Goal: Information Seeking & Learning: Understand process/instructions

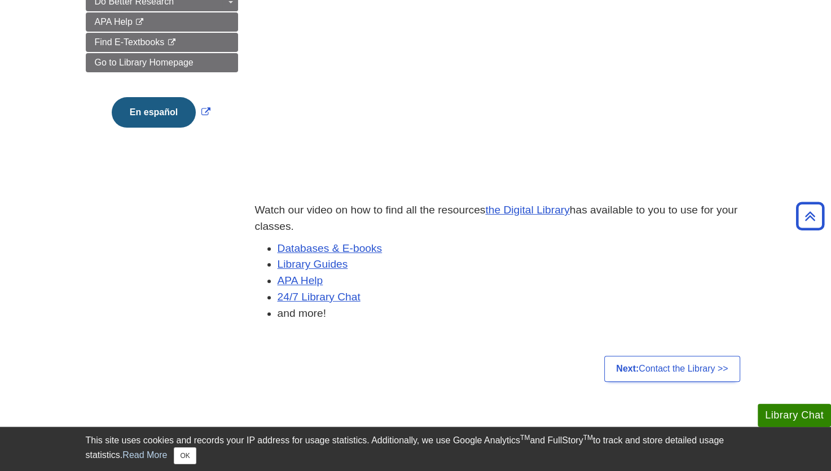
scroll to position [248, 0]
click at [583, 441] on div "This site uses cookies and records your IP address for usage statistics. Additi…" at bounding box center [416, 449] width 660 height 30
click at [763, 115] on body "Library Chat This site uses cookies and records your IP address for usage stati…" at bounding box center [415, 220] width 831 height 936
click at [719, 107] on div at bounding box center [500, 81] width 491 height 239
click at [303, 283] on link "APA Help" at bounding box center [301, 280] width 46 height 12
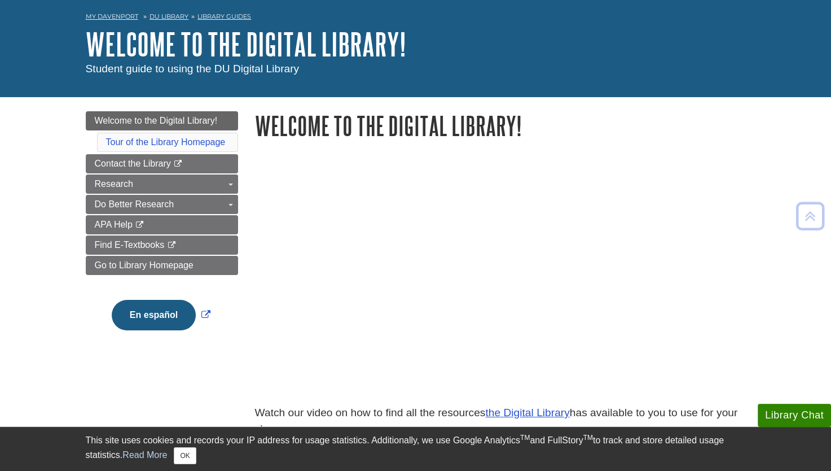
scroll to position [45, 0]
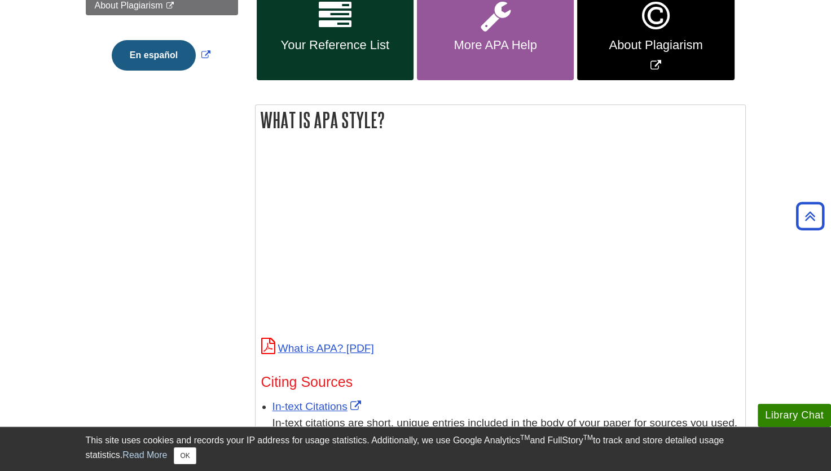
scroll to position [318, 0]
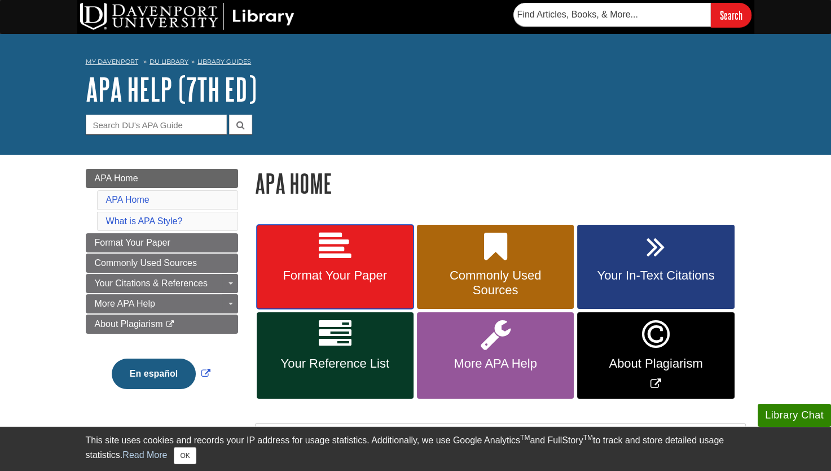
click at [356, 293] on link "Format Your Paper" at bounding box center [335, 267] width 157 height 85
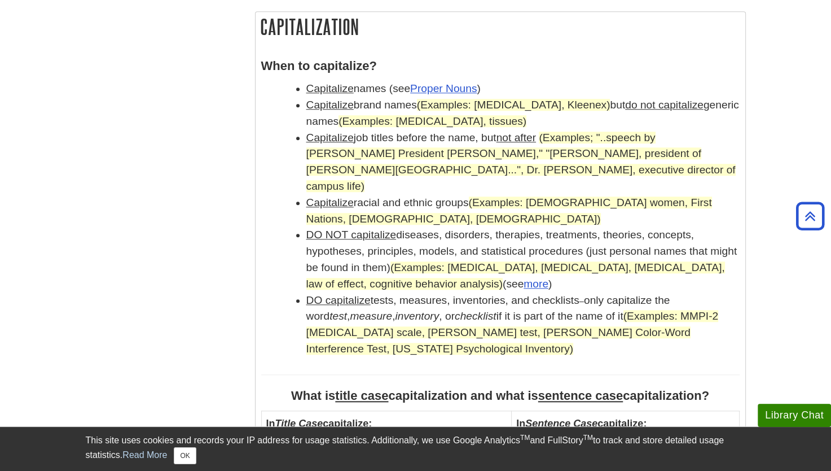
scroll to position [1008, 0]
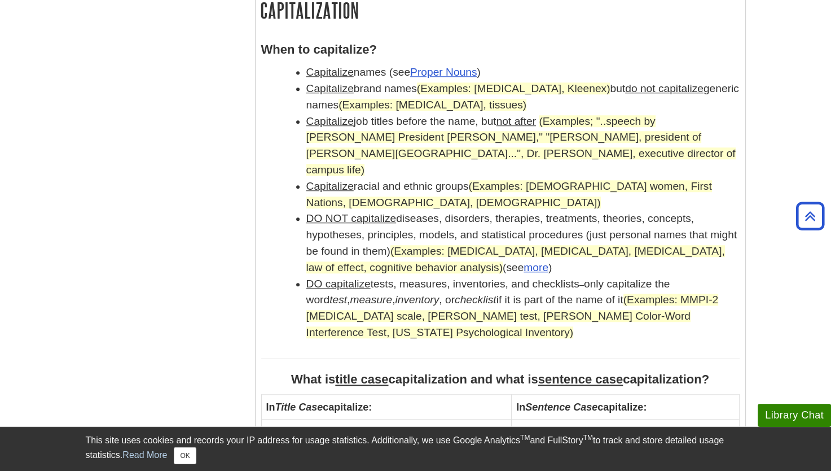
click at [831, 461] on aside "Library Chat This site uses cookies and records your IP address for usage stati…" at bounding box center [415, 448] width 831 height 45
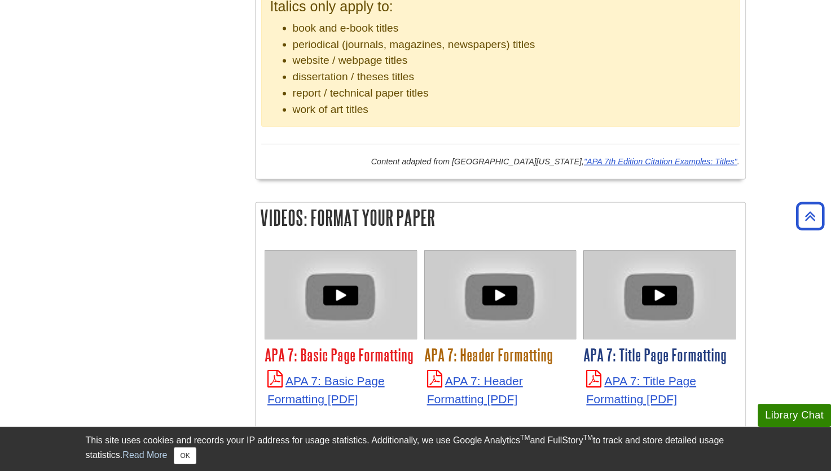
scroll to position [2559, 0]
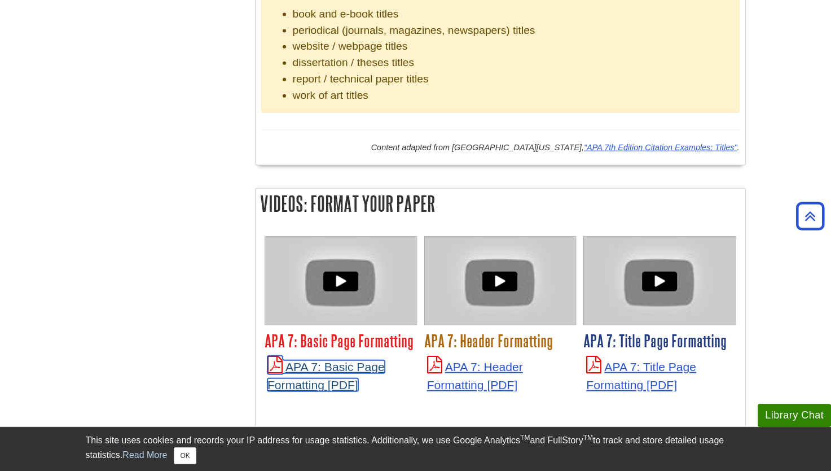
click at [300, 360] on link "APA 7: Basic Page Formatting" at bounding box center [326, 375] width 117 height 31
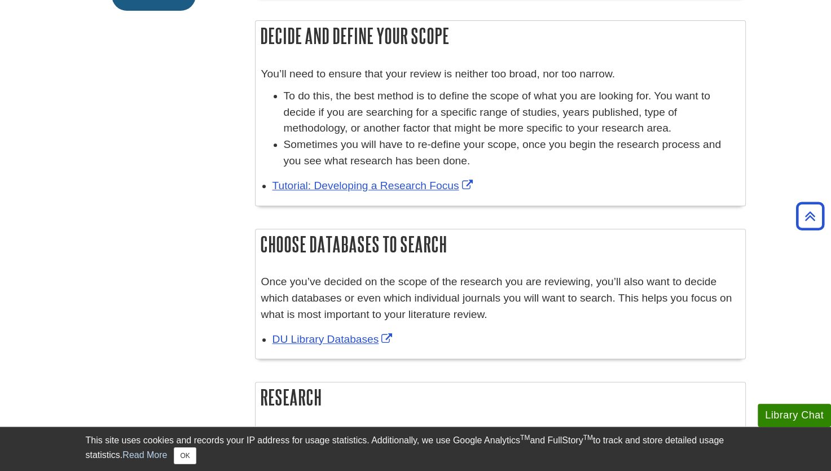
scroll to position [429, 0]
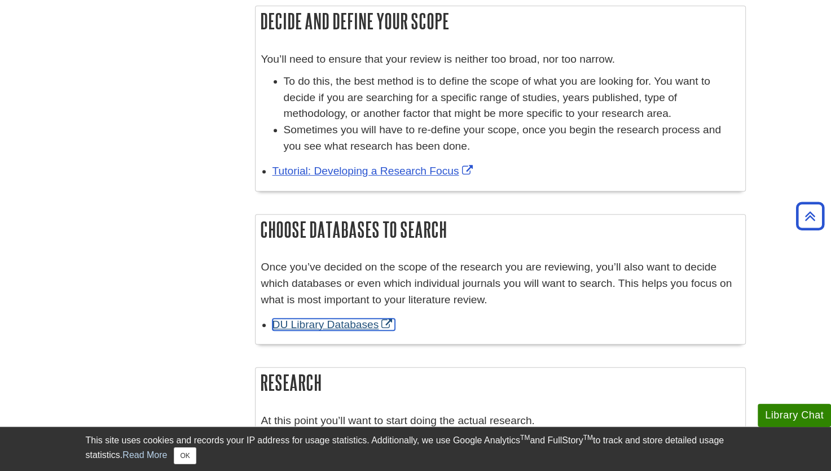
click at [301, 328] on link "DU Library Databases" at bounding box center [334, 324] width 123 height 12
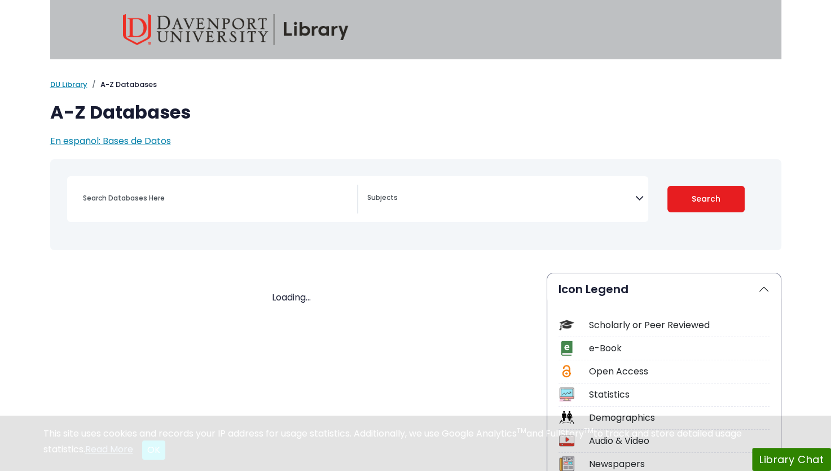
select select "Database Subject Filter"
